Goal: Task Accomplishment & Management: Complete application form

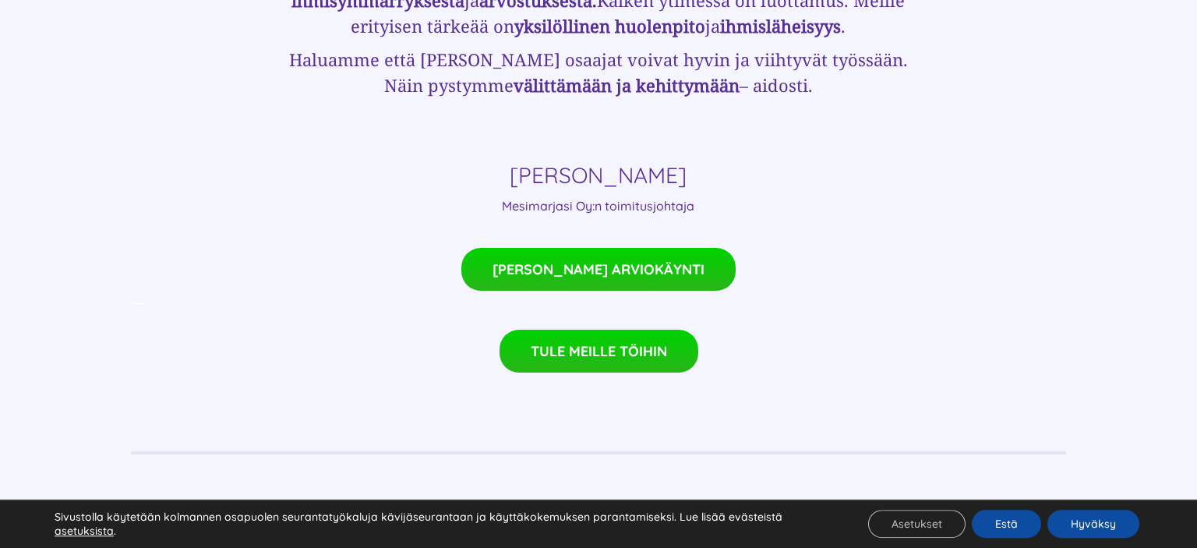
scroll to position [1179, 0]
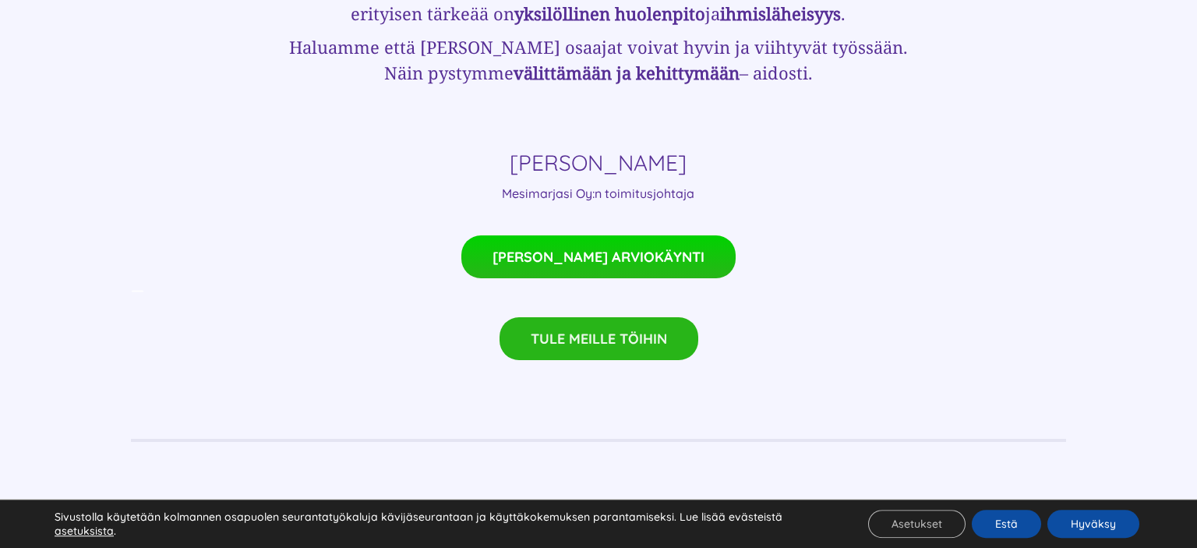
click at [566, 317] on link "TULE MEILLE TÖIHIN" at bounding box center [599, 338] width 199 height 43
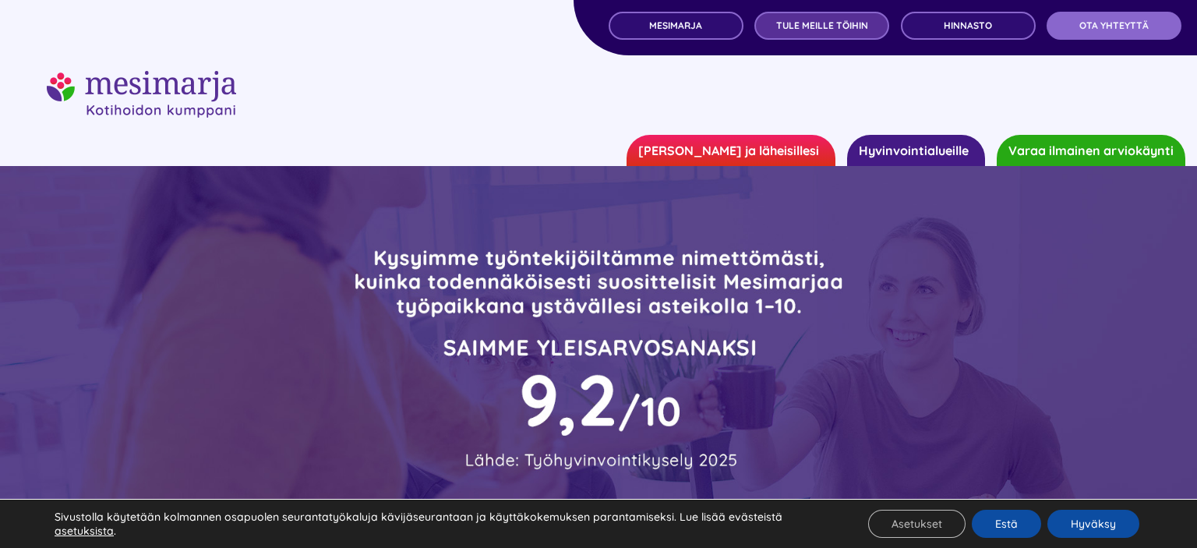
click at [820, 19] on link "TULE MEILLE TÖIHIN" at bounding box center [822, 26] width 135 height 28
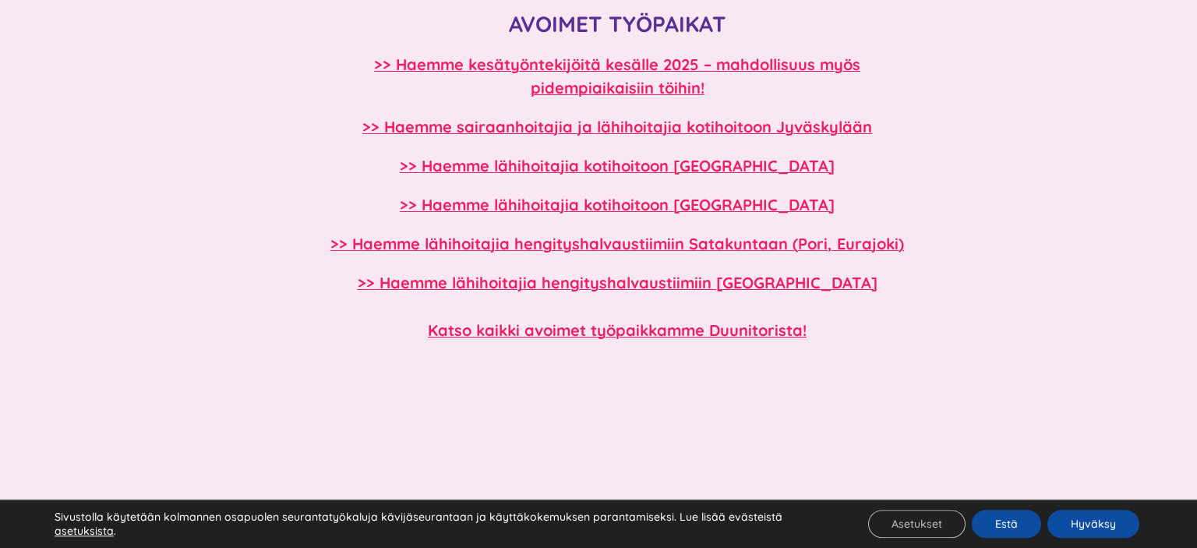
scroll to position [1396, 0]
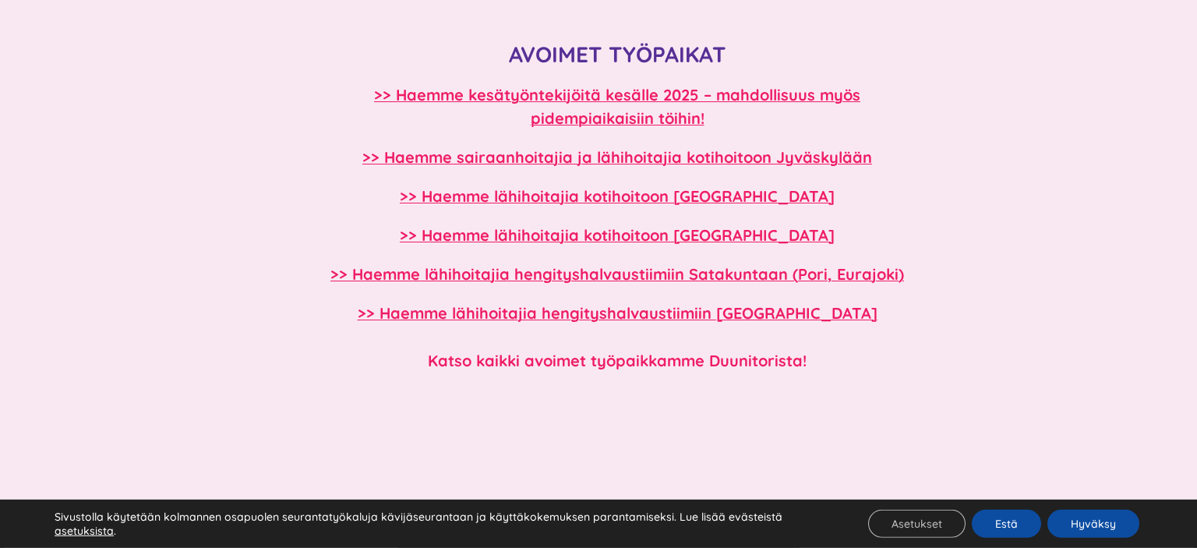
click at [770, 361] on b "Katso kaikki avoimet työpaikkamme Duunitorista!" at bounding box center [617, 360] width 379 height 19
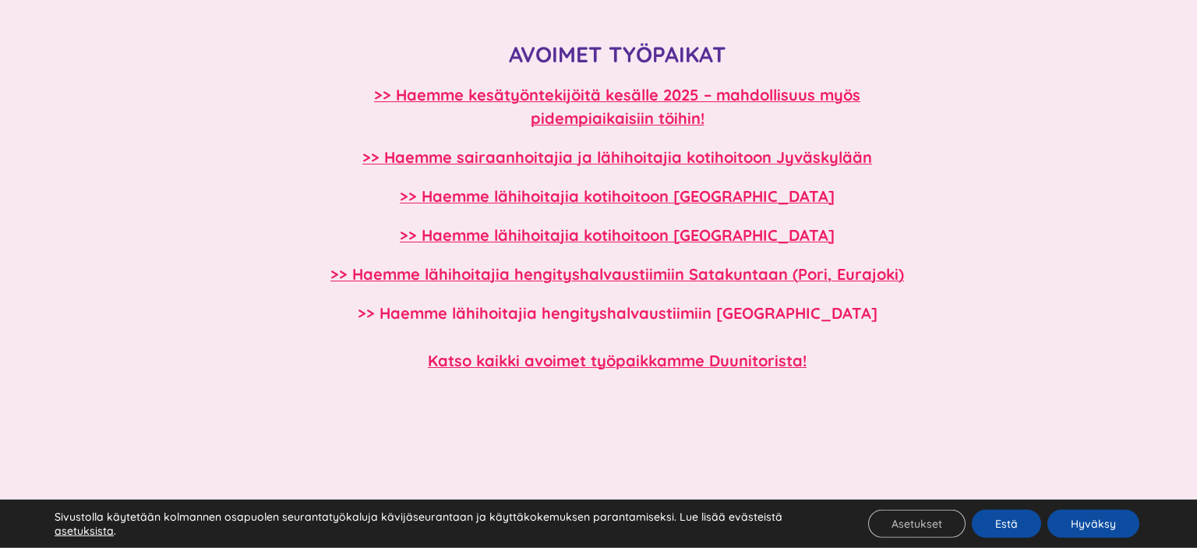
click at [613, 309] on b ">> Haemme lähihoitajia hengityshalvaustiimiin Tampereelle" at bounding box center [618, 312] width 520 height 19
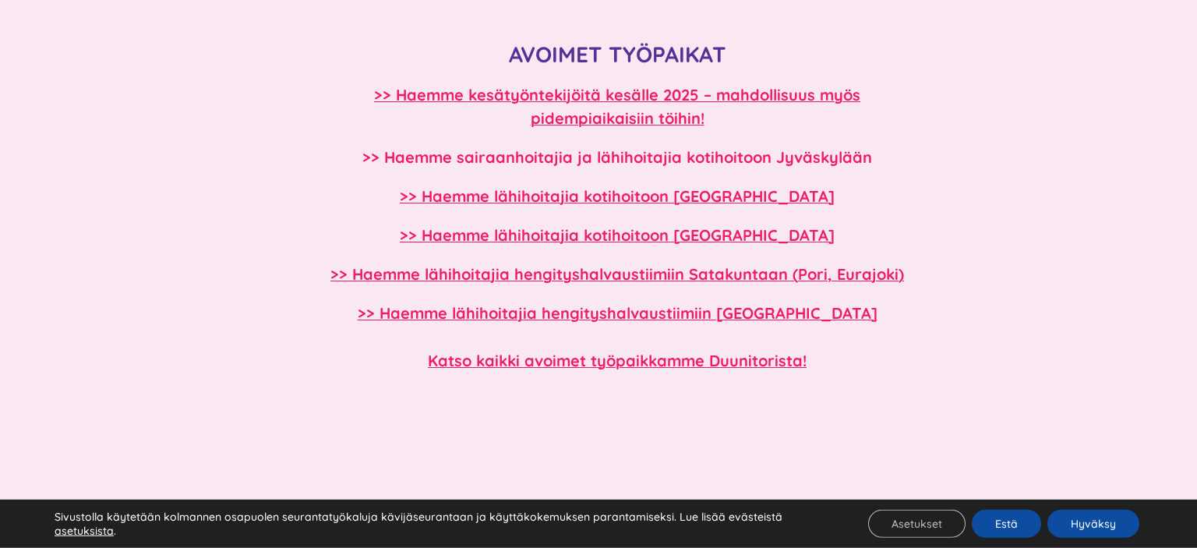
click at [596, 158] on b ">> Haemme sairaanhoitajia ja lähihoitajia kotihoitoon Jyväskylään" at bounding box center [618, 156] width 510 height 19
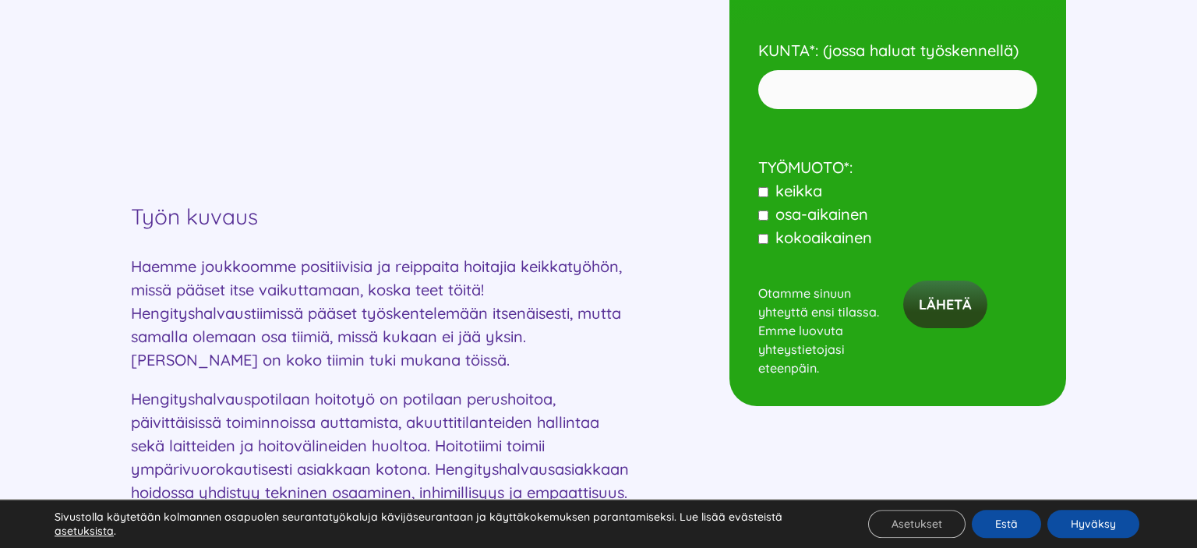
scroll to position [1044, 0]
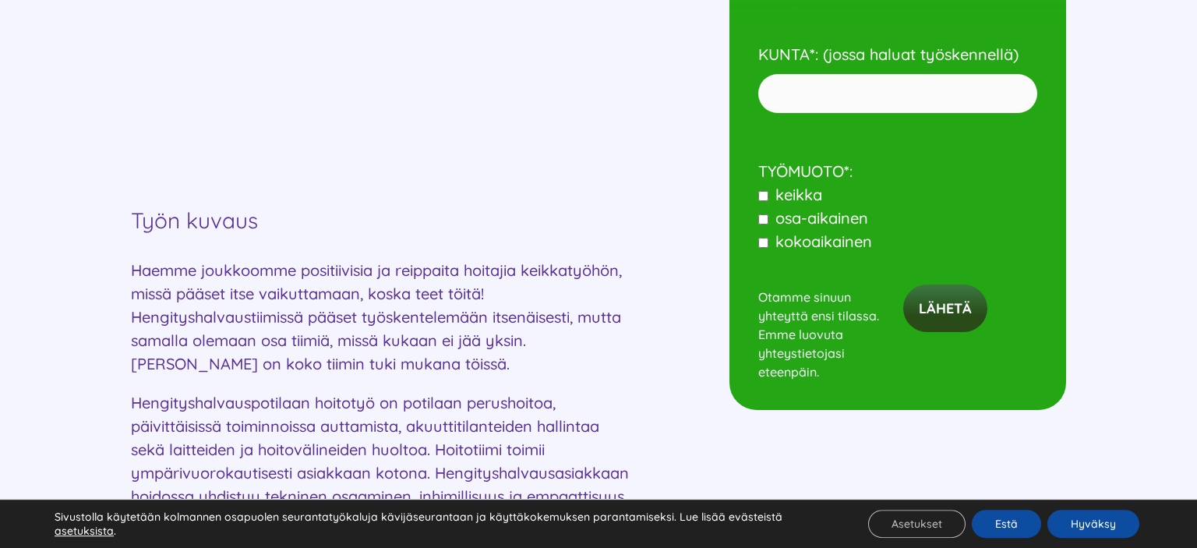
drag, startPoint x: 1197, startPoint y: 323, endPoint x: 1178, endPoint y: 203, distance: 120.7
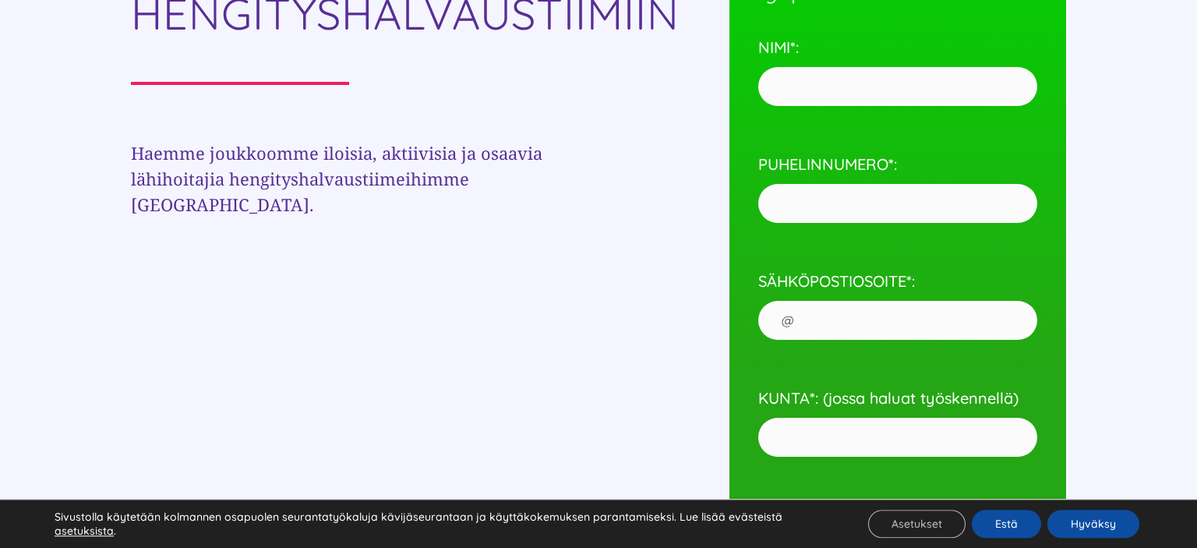
scroll to position [288, 0]
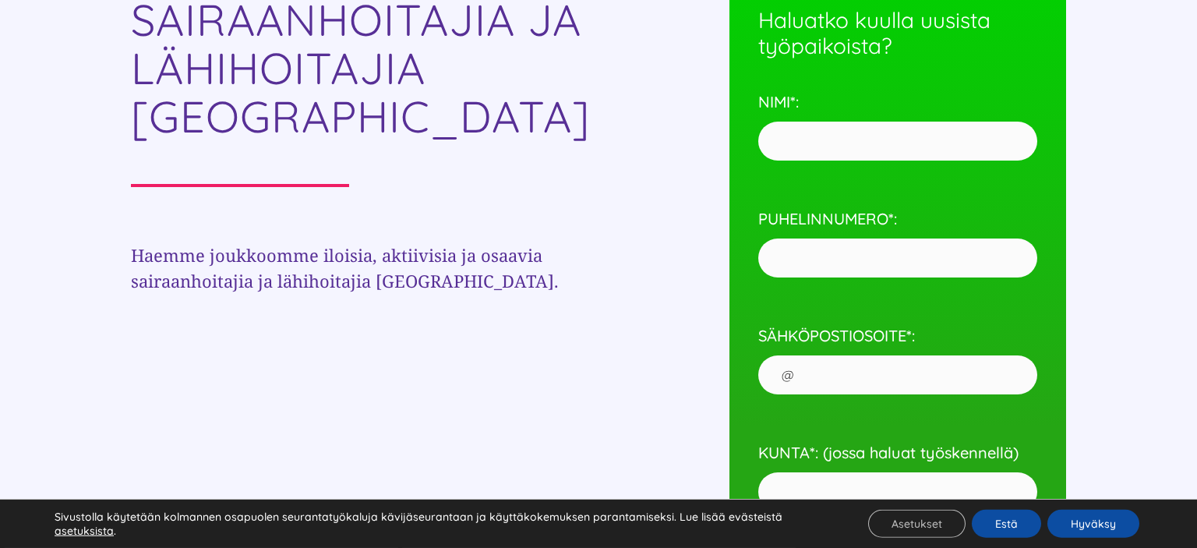
scroll to position [921, 0]
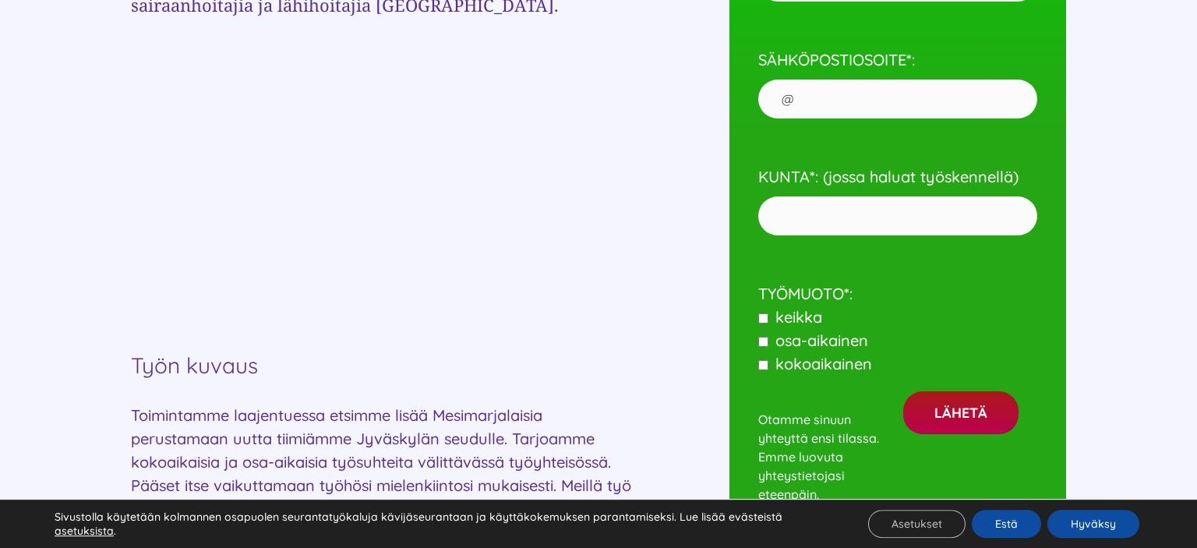
click at [876, 214] on input "KUNTA*: (jossa haluat työskennellä)" at bounding box center [898, 215] width 279 height 39
type input "k"
type input "r"
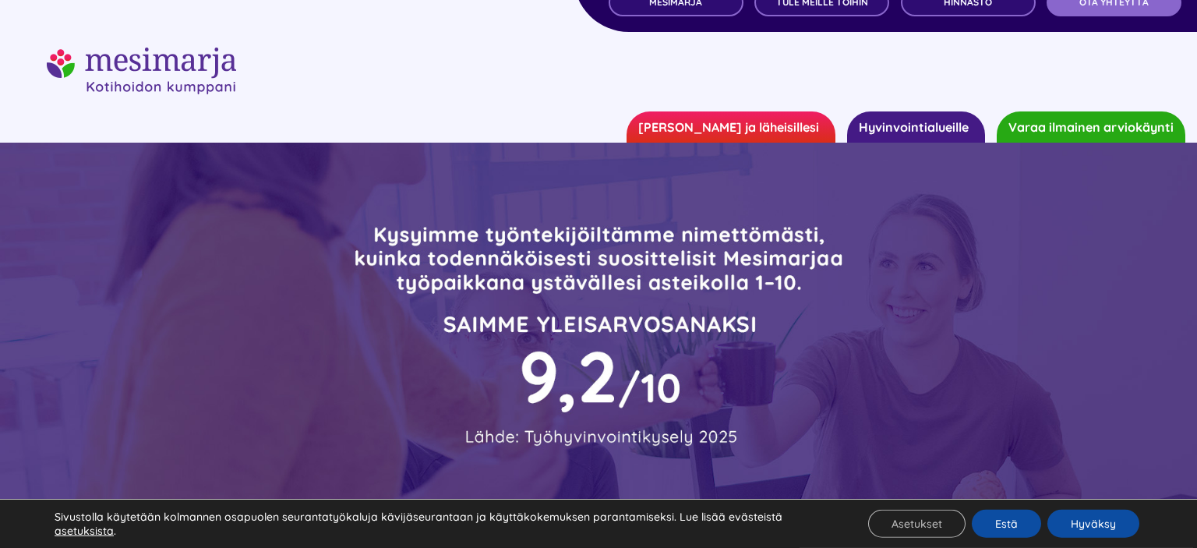
scroll to position [0, 0]
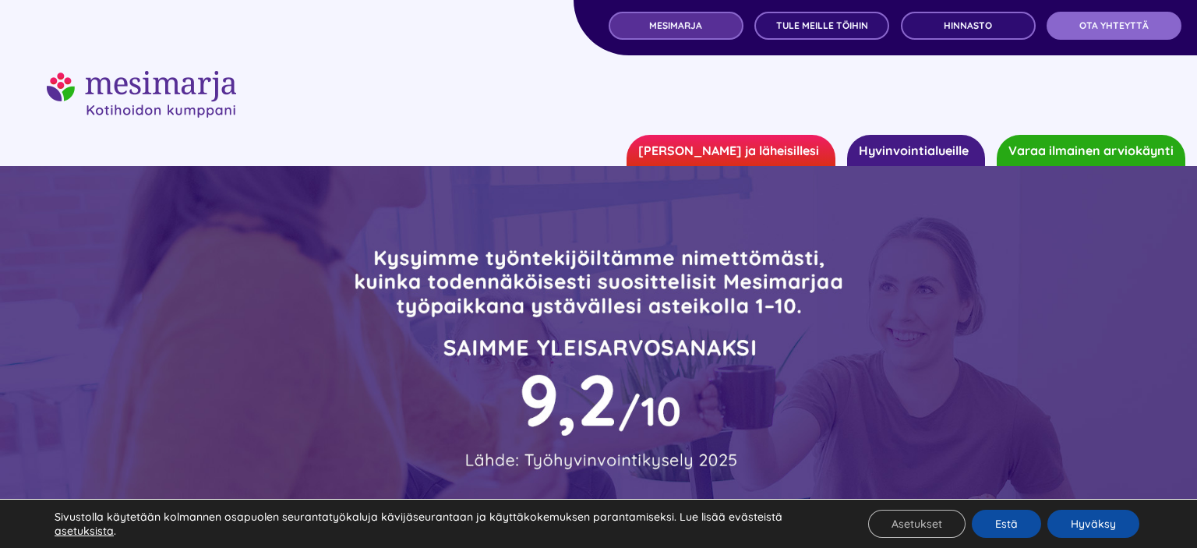
click at [697, 13] on link "MESIMARJA" at bounding box center [676, 26] width 135 height 28
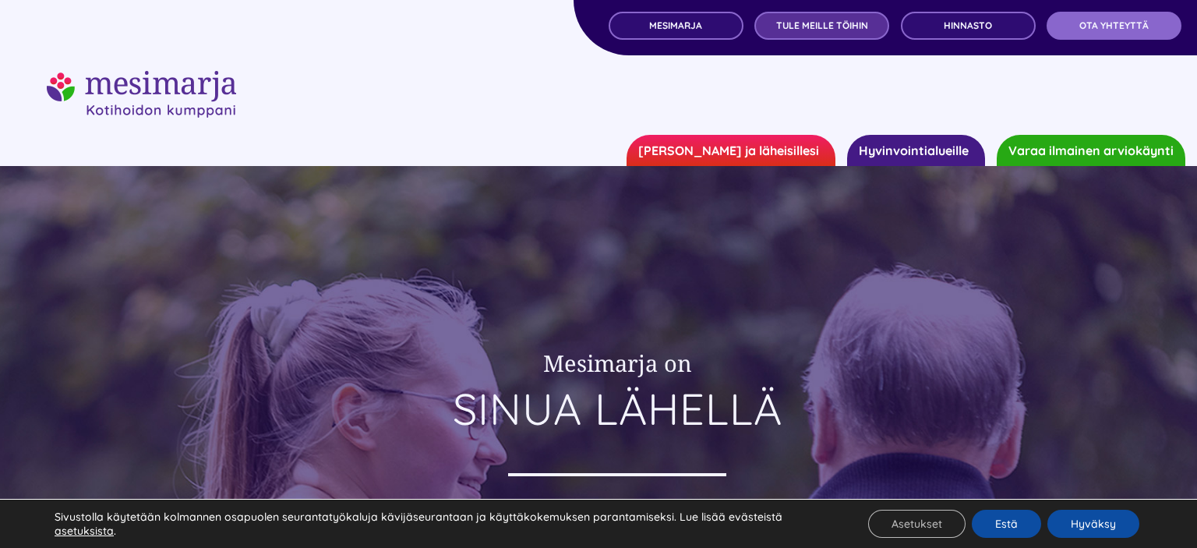
click at [837, 23] on span "TULE MEILLE TÖIHIN" at bounding box center [822, 25] width 92 height 11
